Goal: Task Accomplishment & Management: Manage account settings

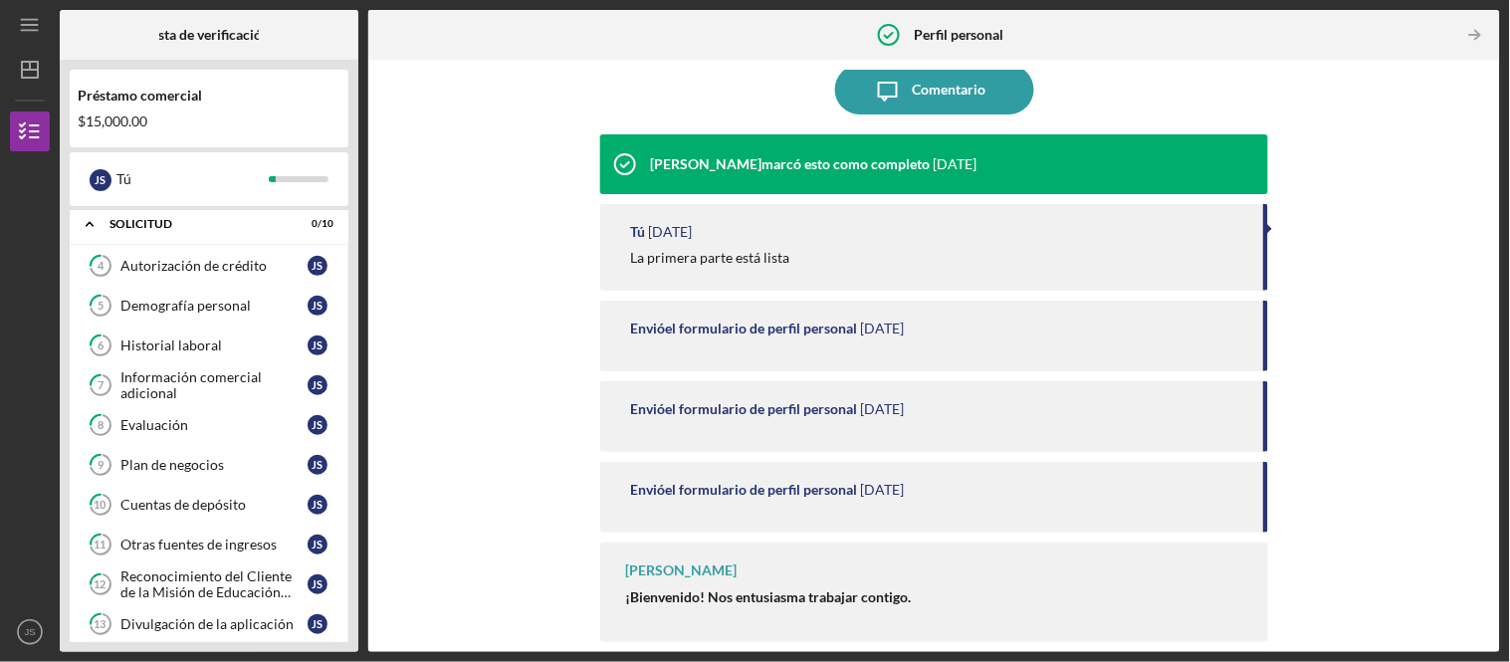
scroll to position [429, 0]
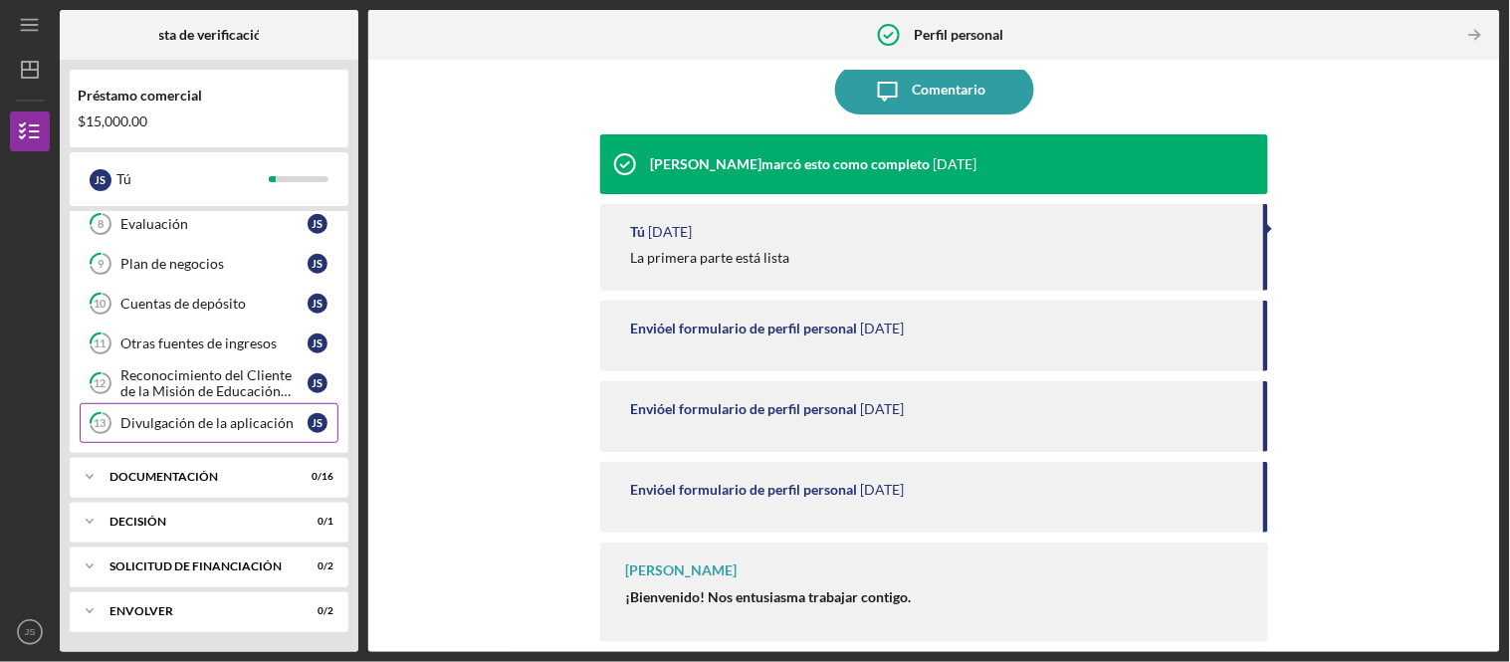
click at [276, 432] on link "13 Divulgación de la aplicación J S" at bounding box center [209, 423] width 259 height 40
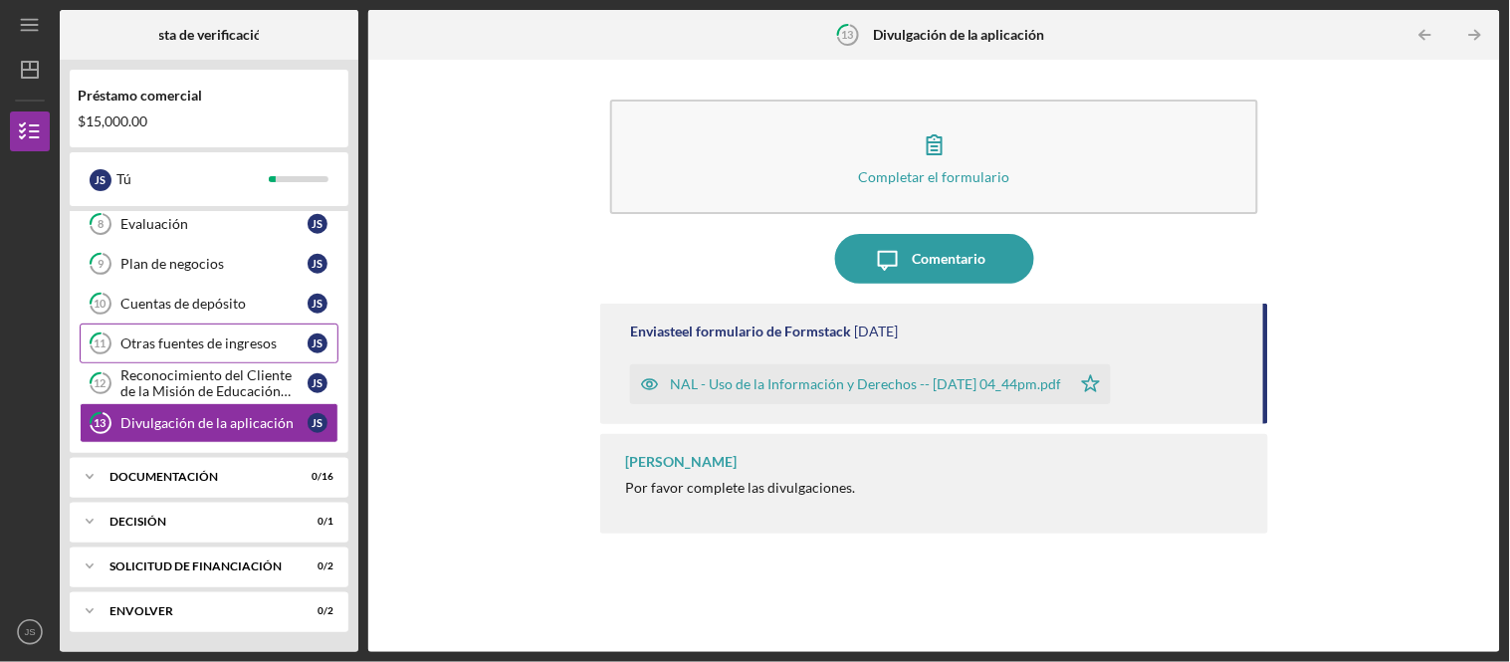
click at [220, 366] on font "Reconocimiento del Cliente de la Misión de Educación Financiera" at bounding box center [205, 390] width 171 height 49
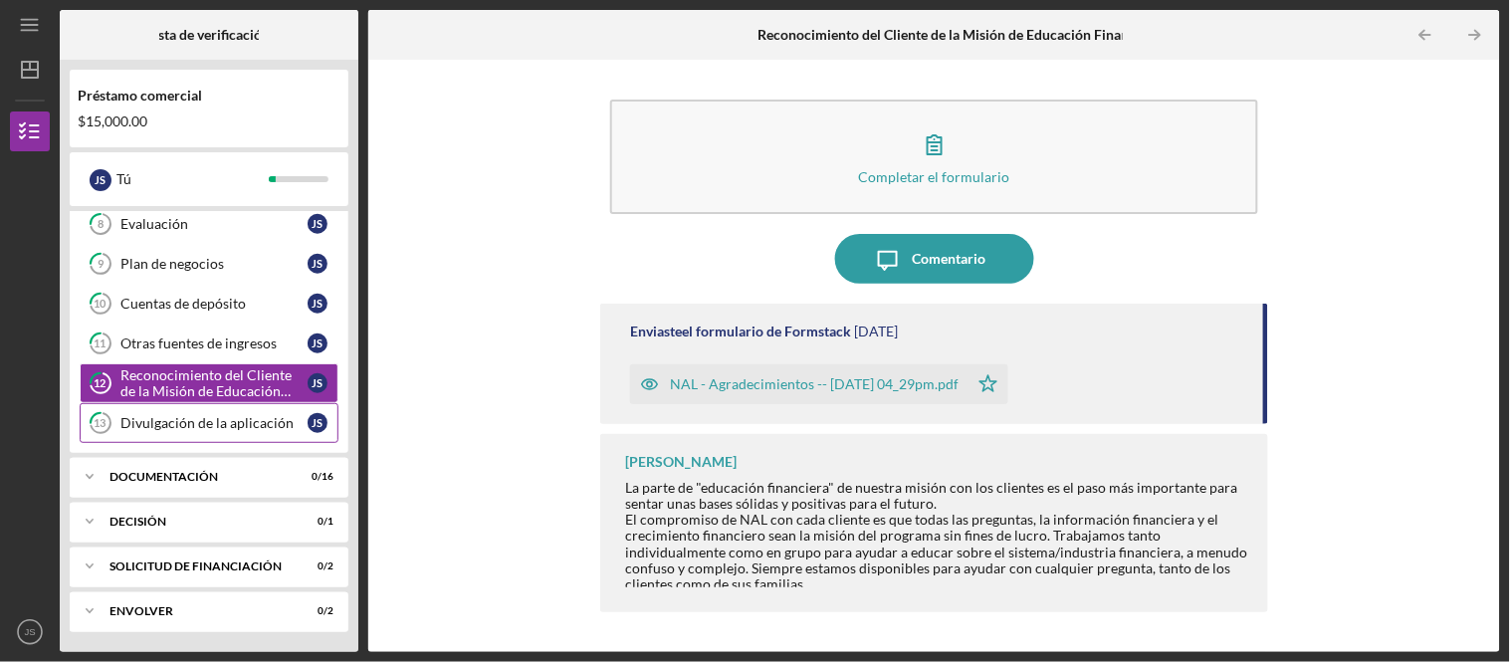
click at [226, 416] on font "Divulgación de la aplicación" at bounding box center [206, 422] width 173 height 17
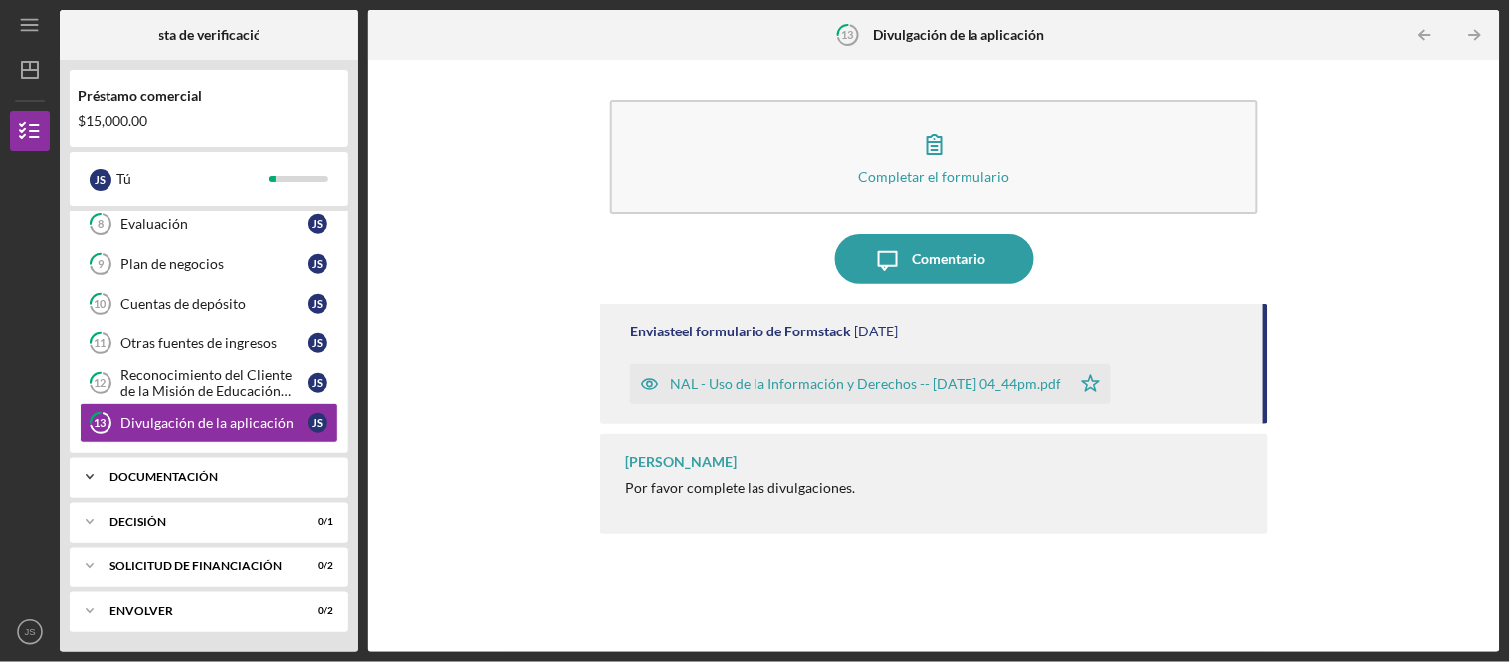
click at [259, 478] on div "Documentación" at bounding box center [216, 477] width 214 height 12
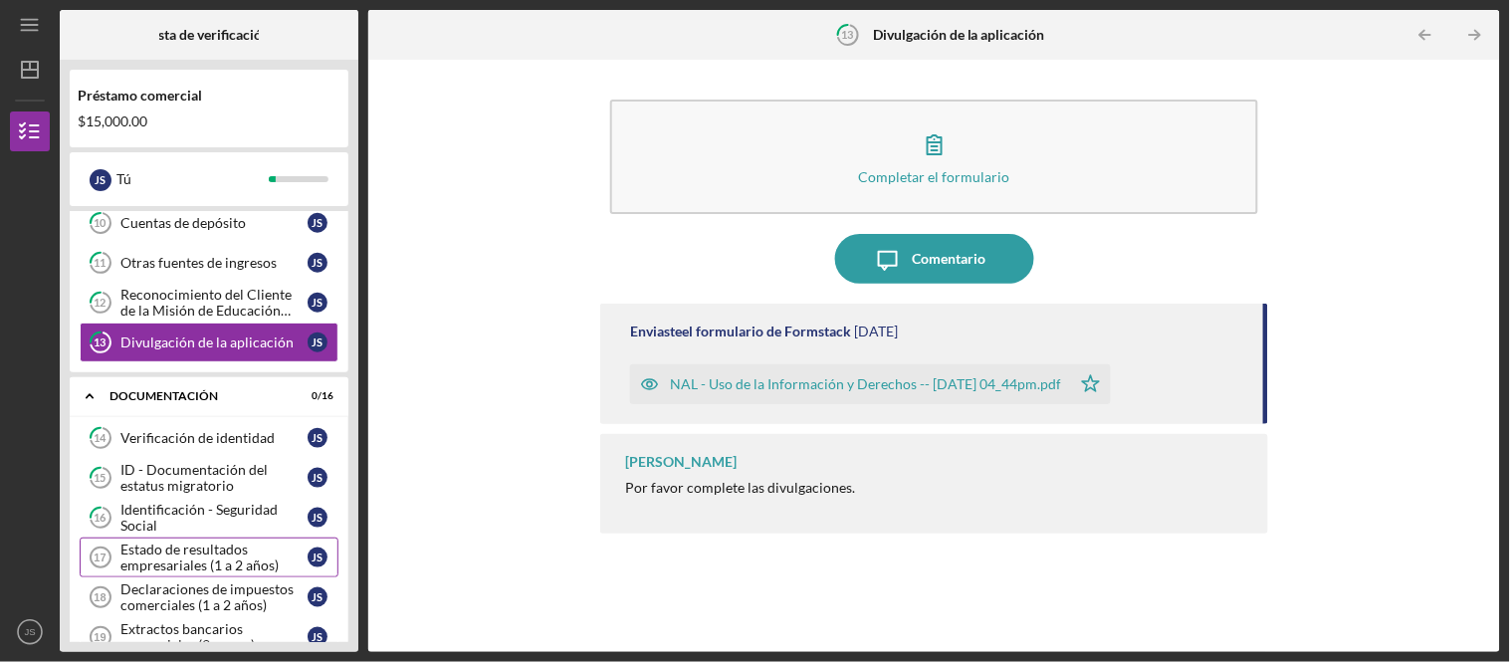
scroll to position [1080, 0]
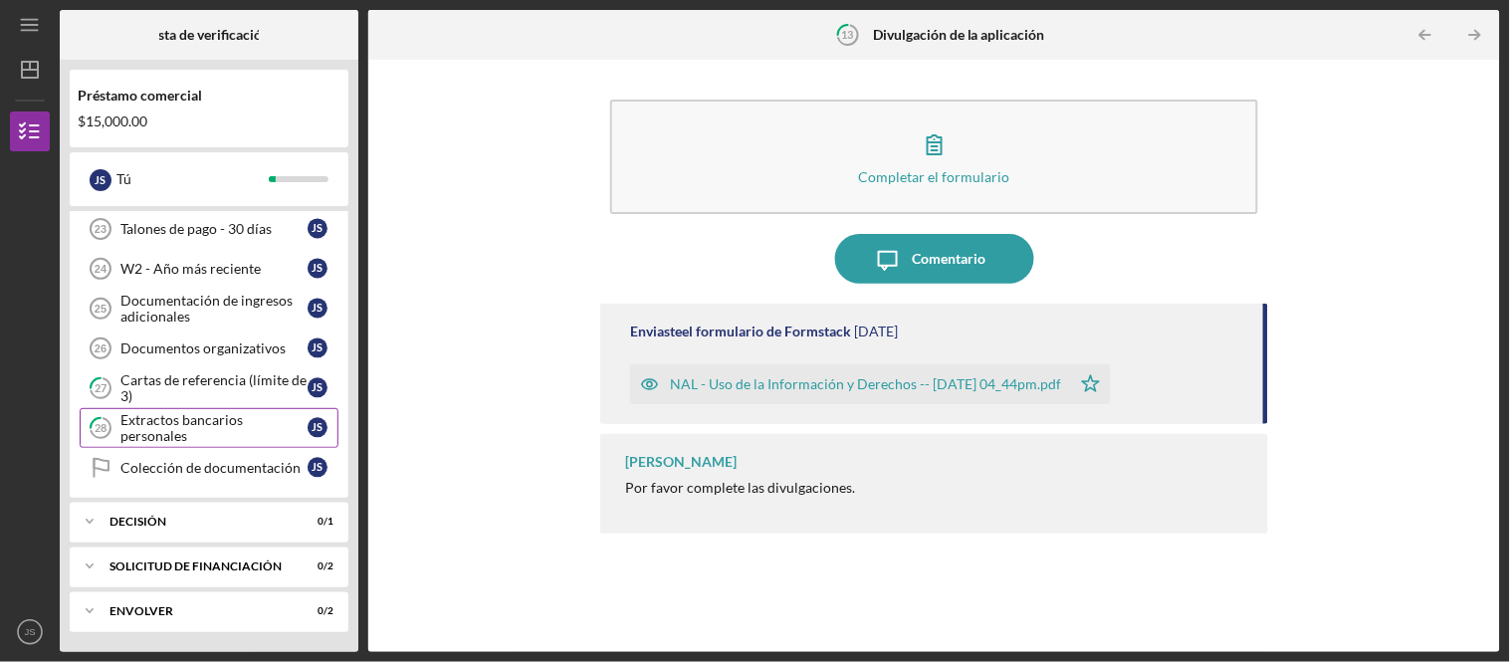
click at [253, 430] on div "Extractos bancarios personales" at bounding box center [213, 428] width 187 height 32
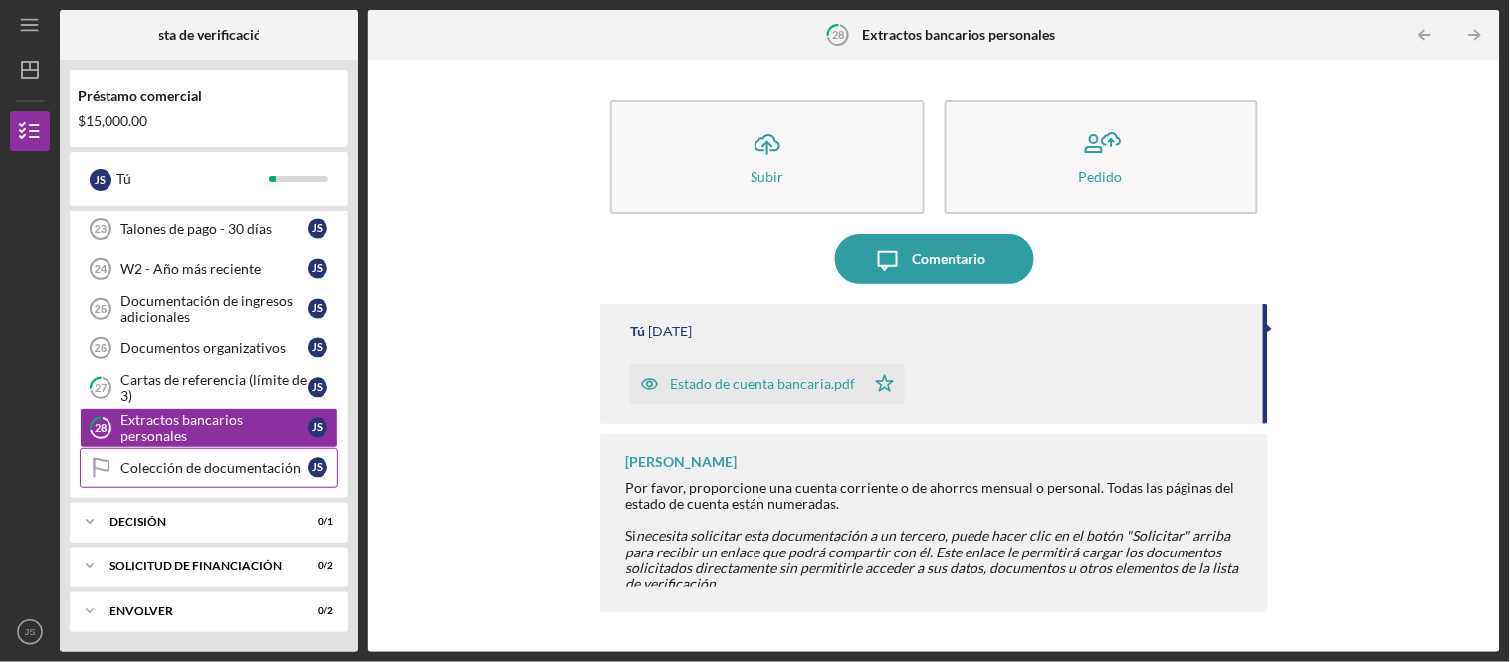
click at [254, 460] on font "Colección de documentación" at bounding box center [210, 467] width 180 height 17
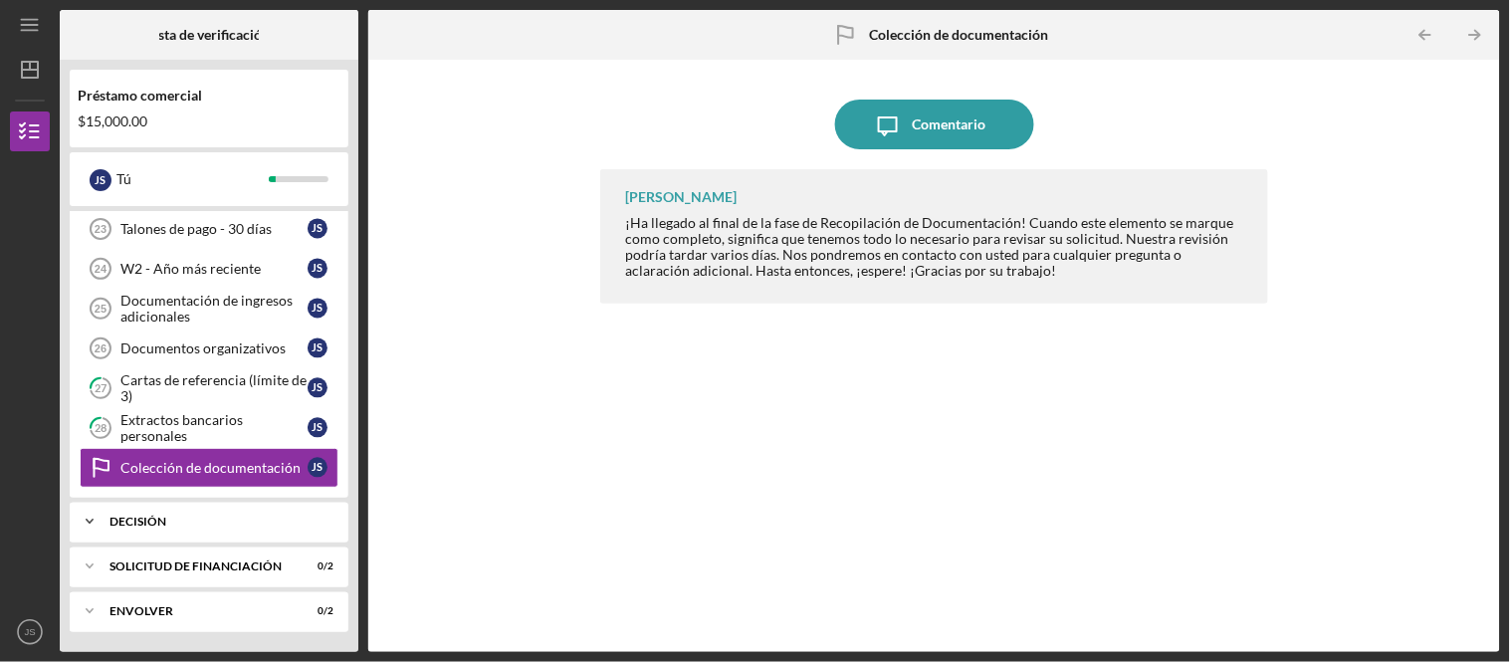
click at [299, 516] on div "Decisión" at bounding box center [216, 522] width 214 height 12
